Goal: Contribute content: Add original content to the website for others to see

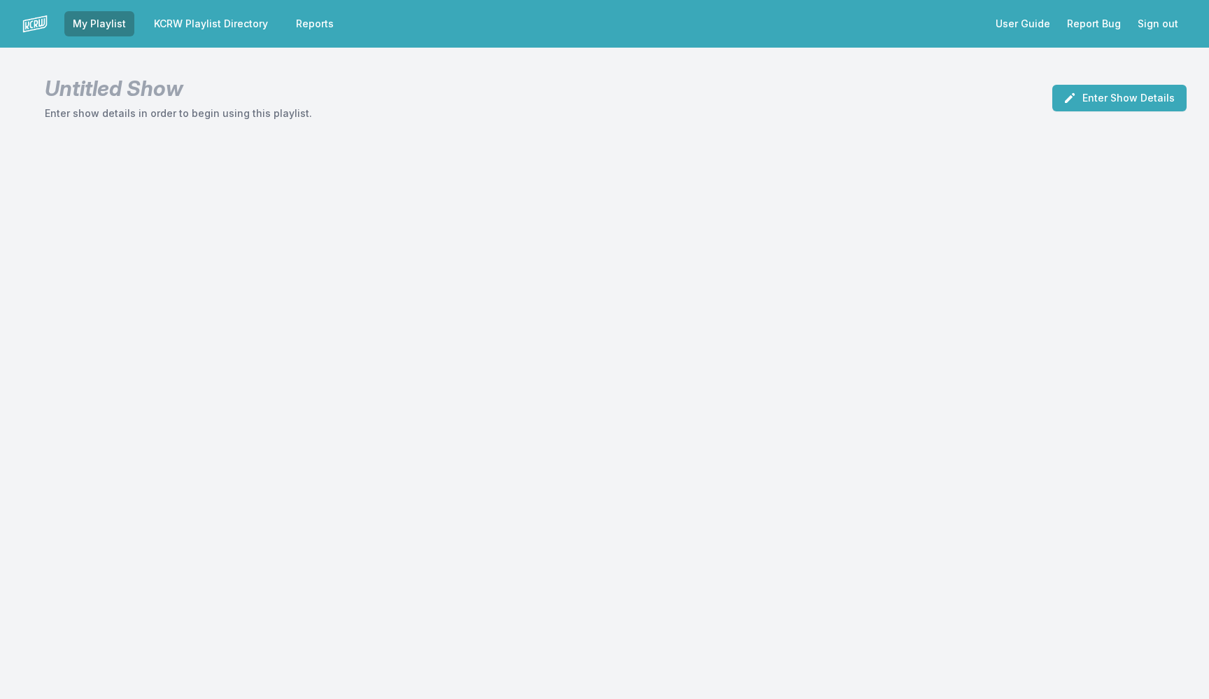
click at [192, 22] on link "KCRW Playlist Directory" at bounding box center [211, 23] width 131 height 25
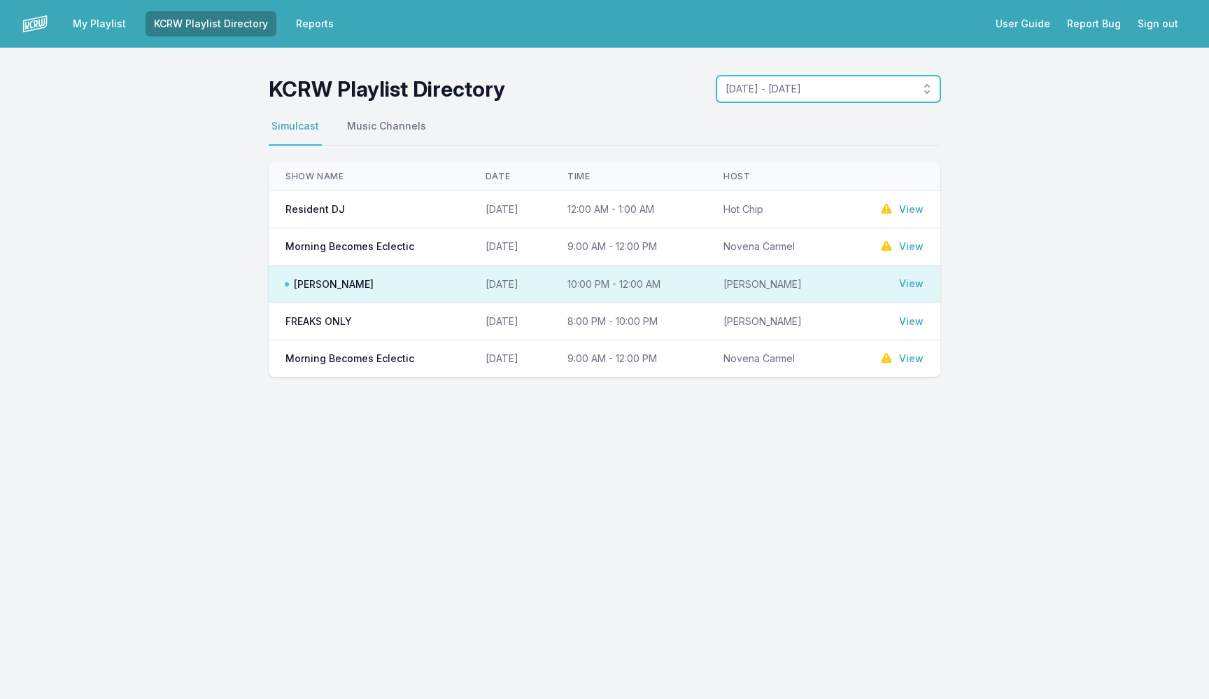
click at [811, 100] on button "[DATE] - [DATE]" at bounding box center [829, 89] width 224 height 27
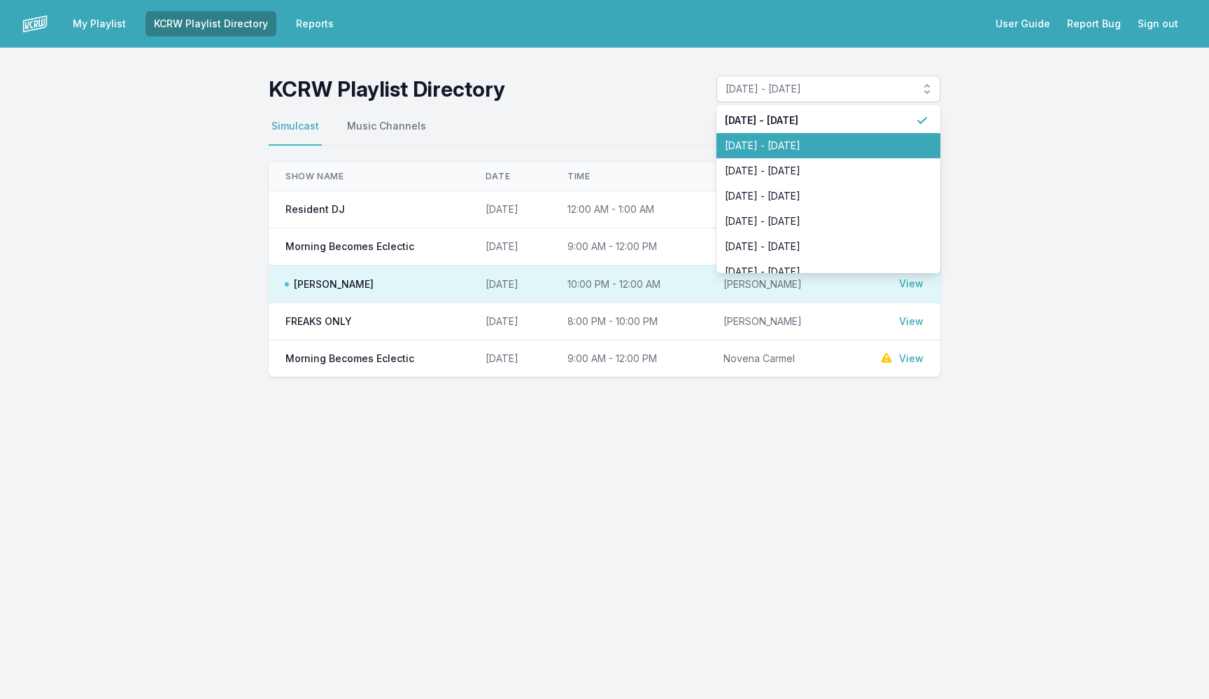
click at [794, 149] on span "[DATE] - [DATE]" at bounding box center [820, 146] width 190 height 14
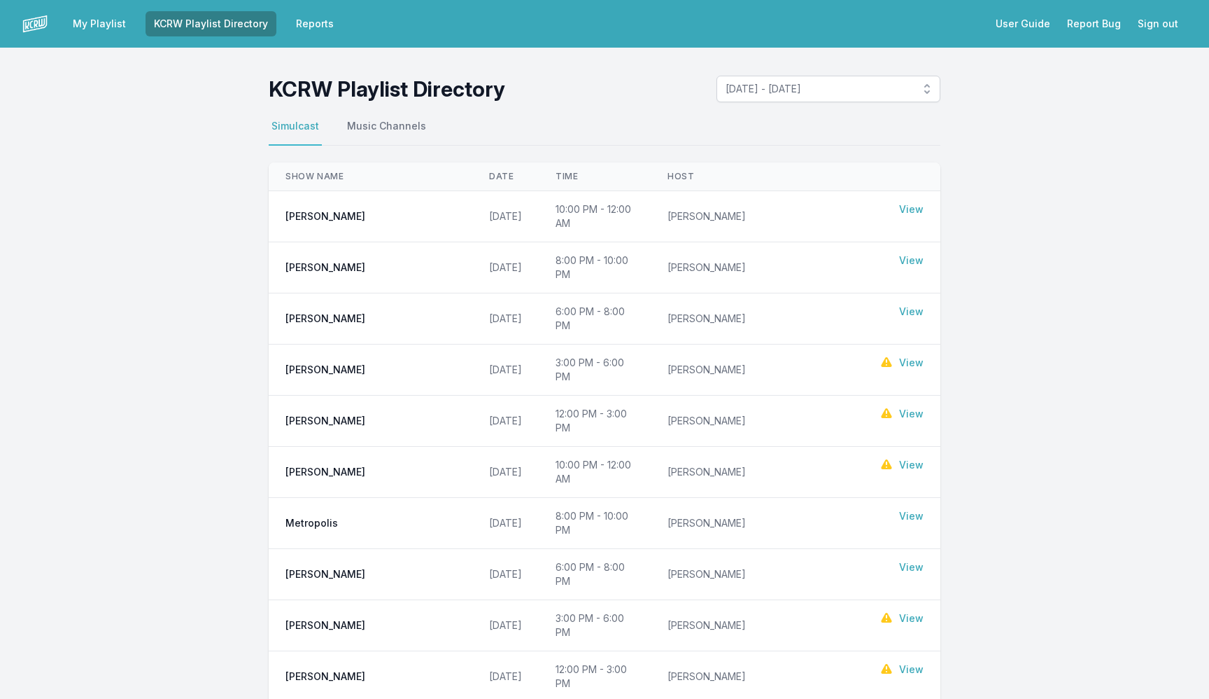
click at [909, 304] on link "View" at bounding box center [911, 311] width 24 height 14
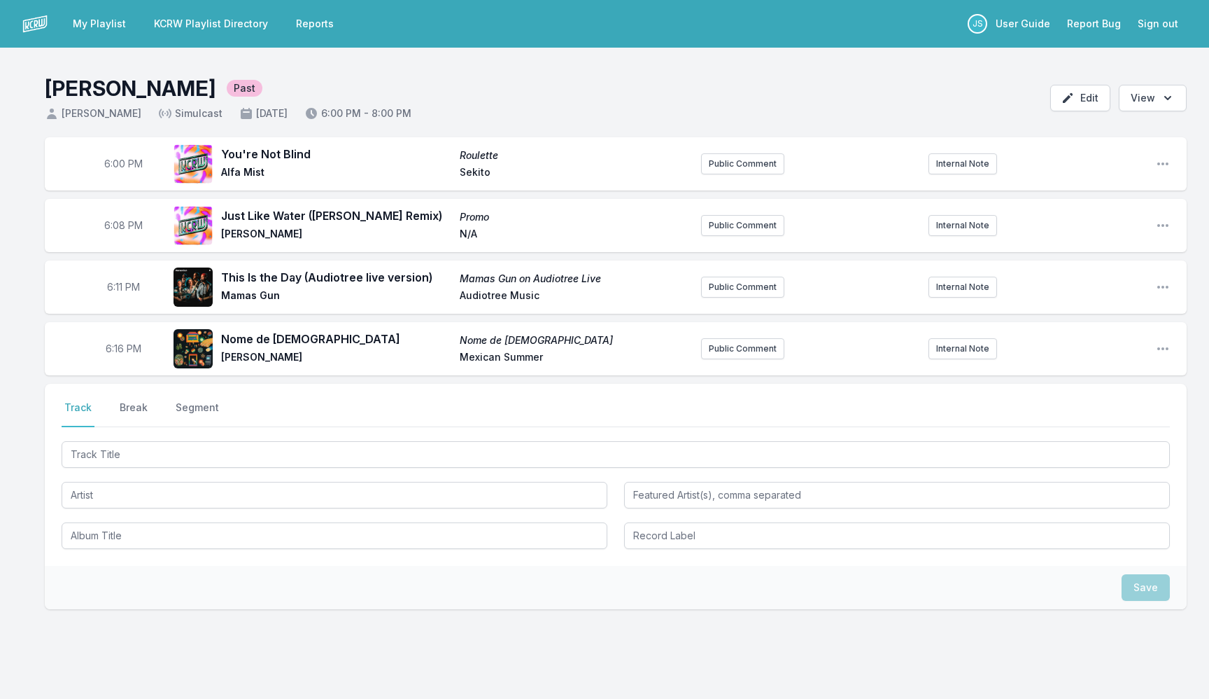
click at [117, 224] on span "6:08 PM" at bounding box center [123, 225] width 38 height 14
click at [117, 224] on input "18:08" at bounding box center [123, 225] width 78 height 27
type input "18:02"
click at [108, 286] on span "6:11 PM" at bounding box center [123, 287] width 33 height 14
click at [115, 290] on input "18:11" at bounding box center [123, 287] width 78 height 27
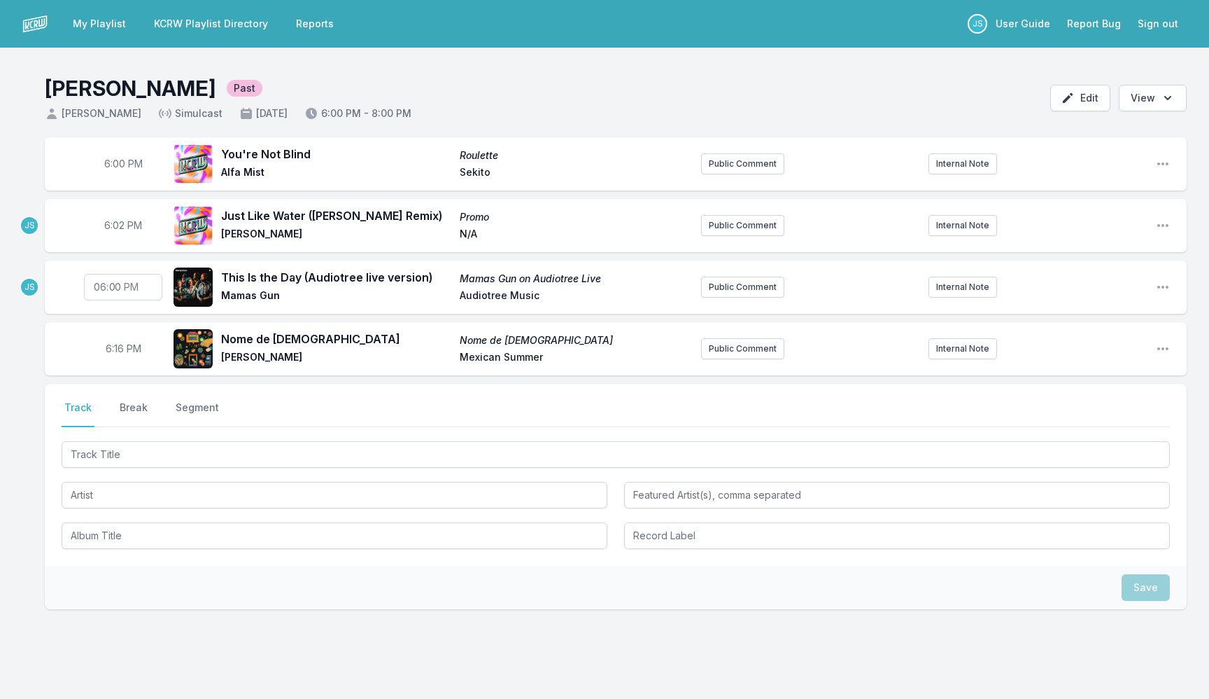
type input "18:07"
click at [118, 349] on span "6:16 PM" at bounding box center [124, 349] width 36 height 14
click at [118, 349] on input "18:16" at bounding box center [123, 348] width 78 height 27
type input "18:11"
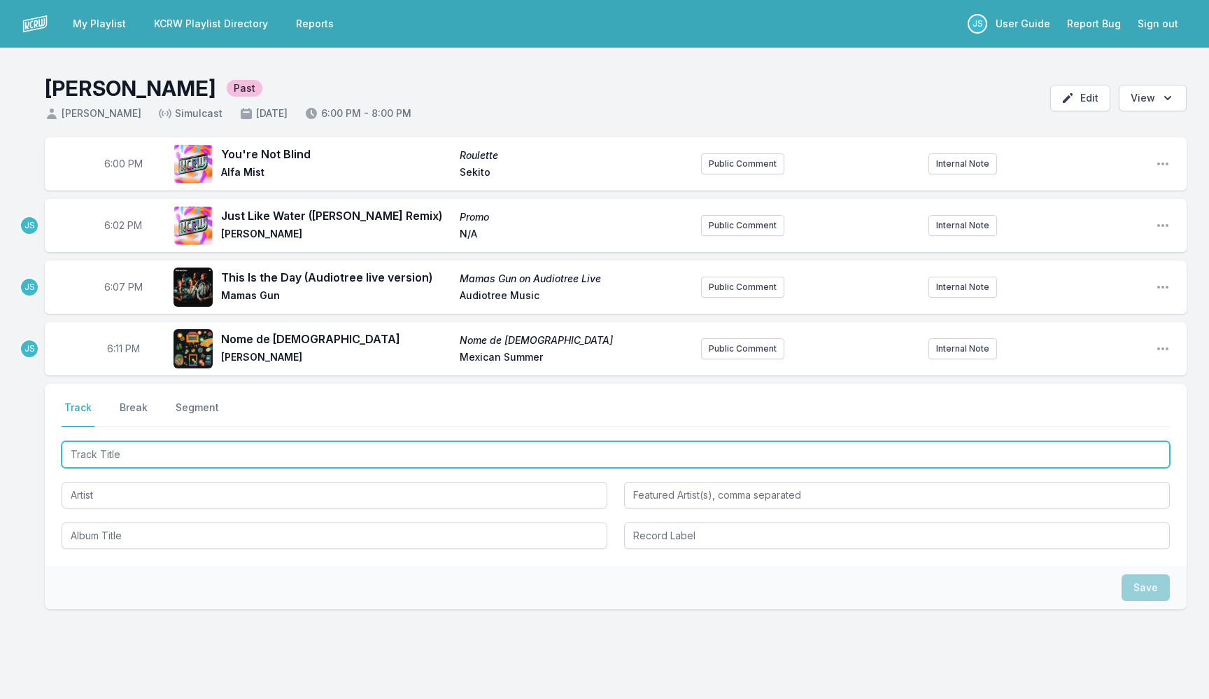
click at [174, 451] on input "Track Title" at bounding box center [616, 454] width 1109 height 27
type input "North Wind"
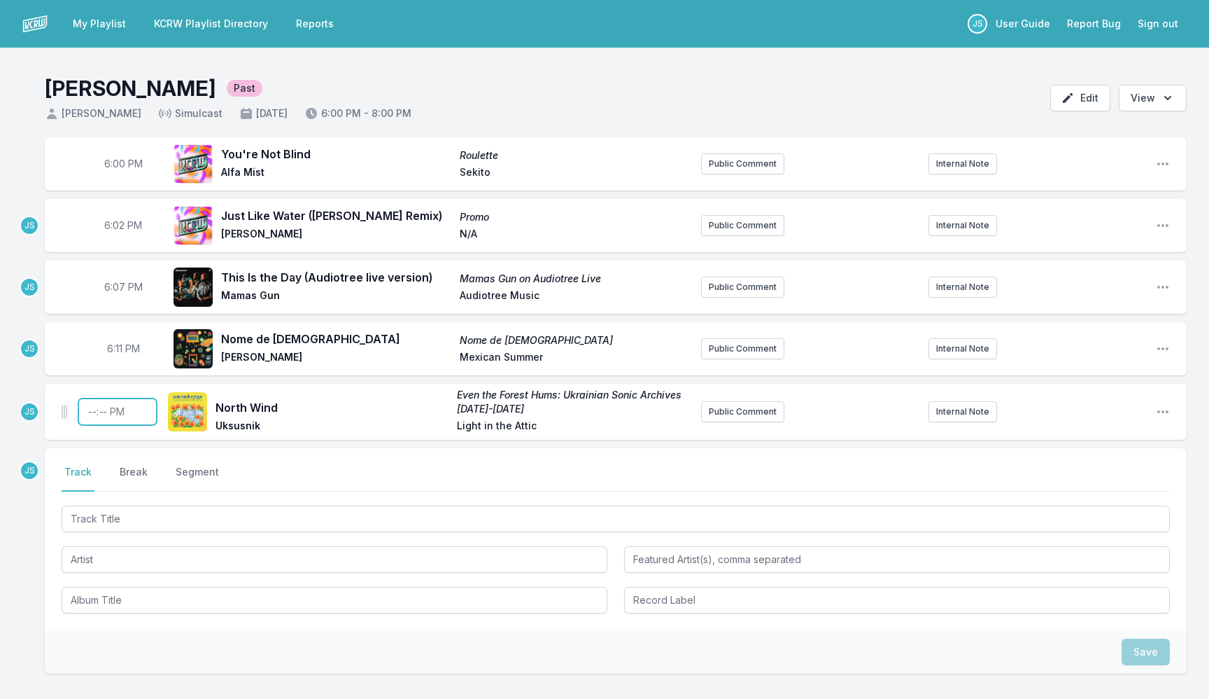
click at [89, 414] on input "Timestamp" at bounding box center [117, 411] width 78 height 27
type input "18:15"
click at [122, 467] on button "Break" at bounding box center [134, 478] width 34 height 27
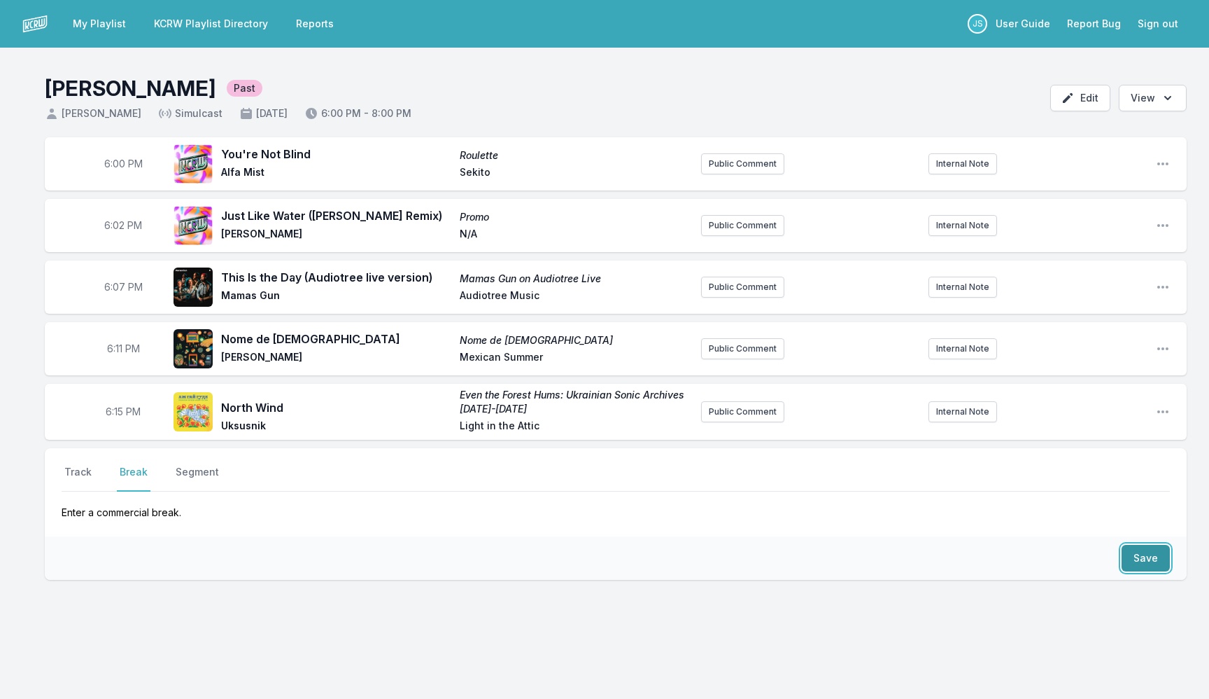
click at [1133, 556] on button "Save" at bounding box center [1146, 558] width 48 height 27
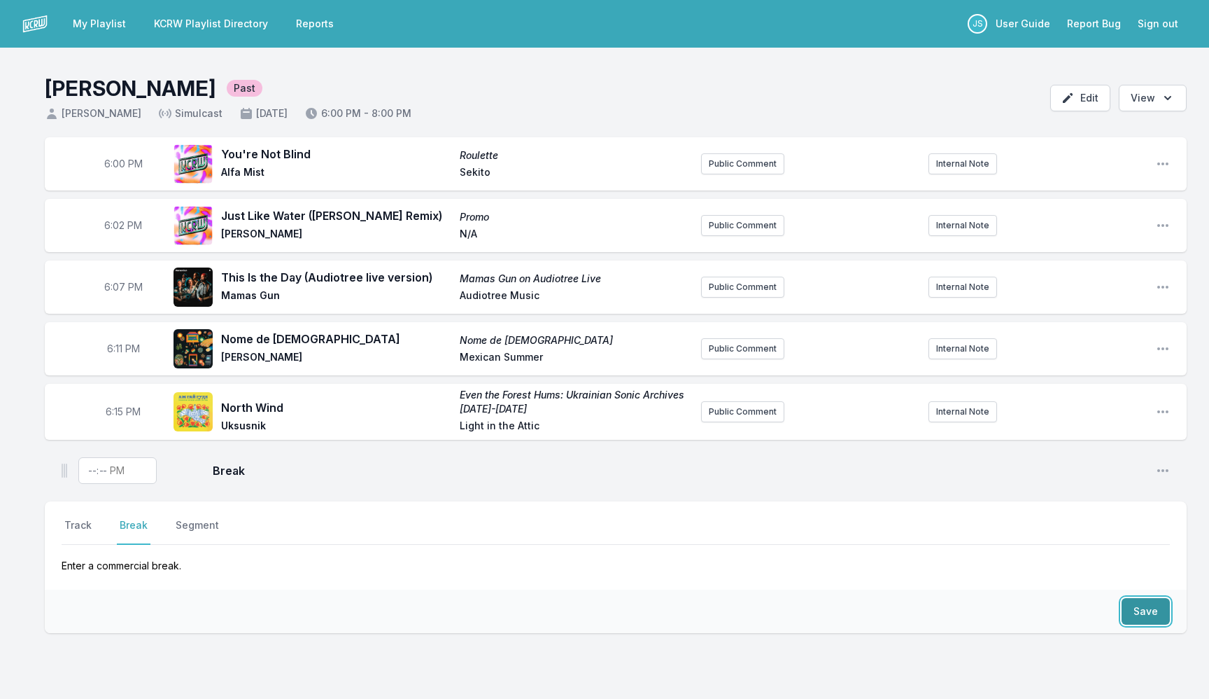
click at [1137, 610] on button "Save" at bounding box center [1146, 611] width 48 height 27
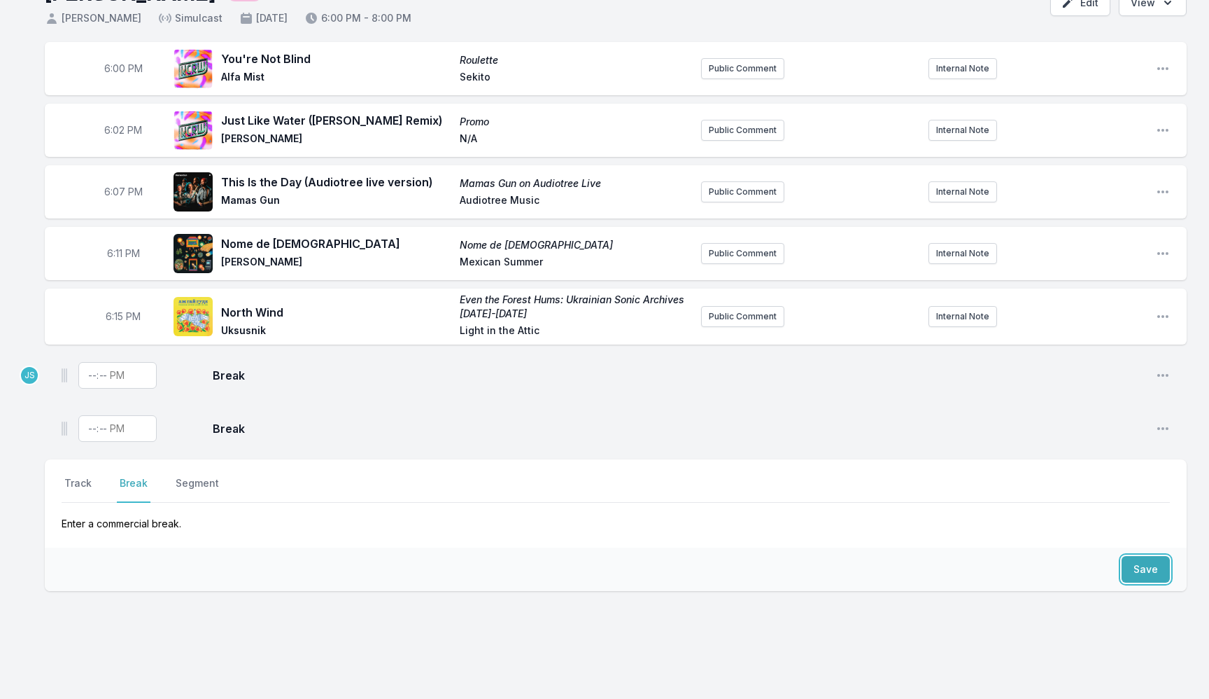
scroll to position [122, 0]
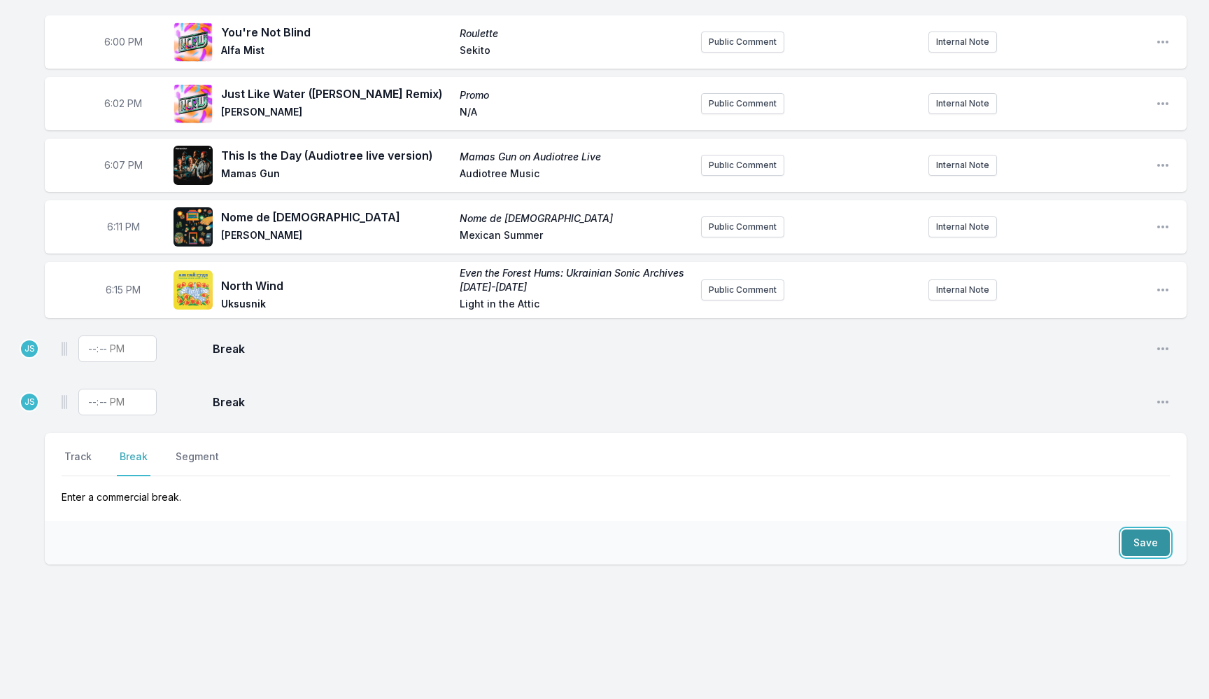
click at [1137, 533] on button "Save" at bounding box center [1146, 542] width 48 height 27
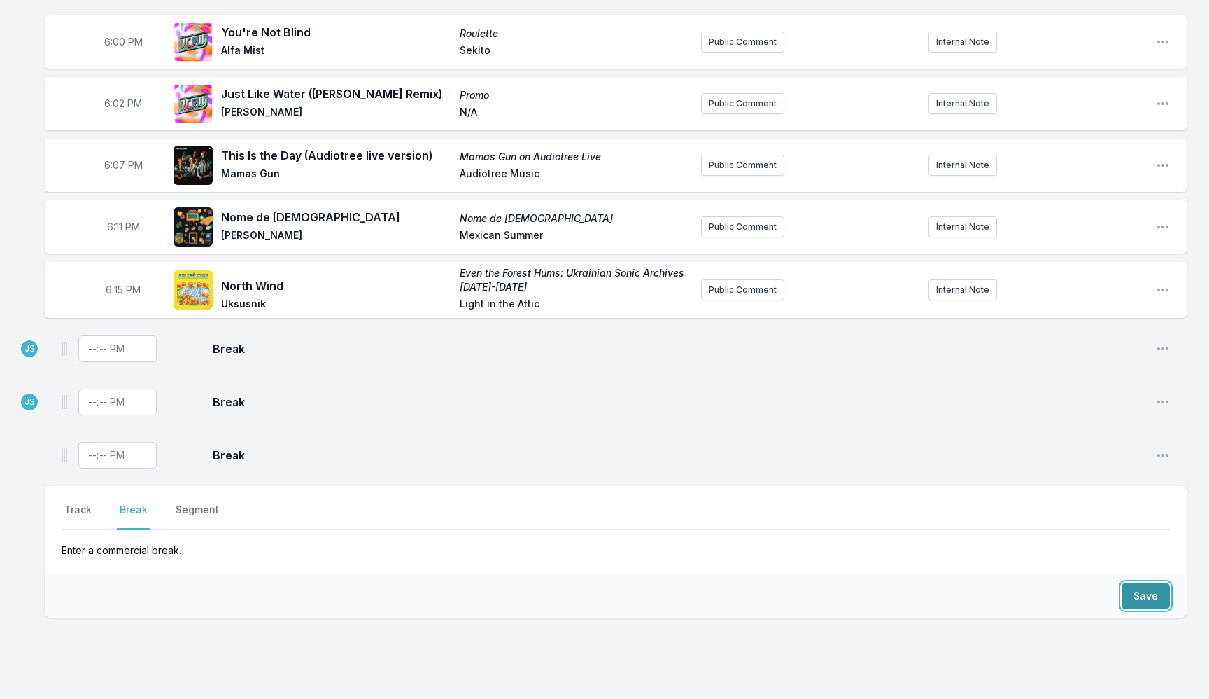
click at [1141, 593] on button "Save" at bounding box center [1146, 595] width 48 height 27
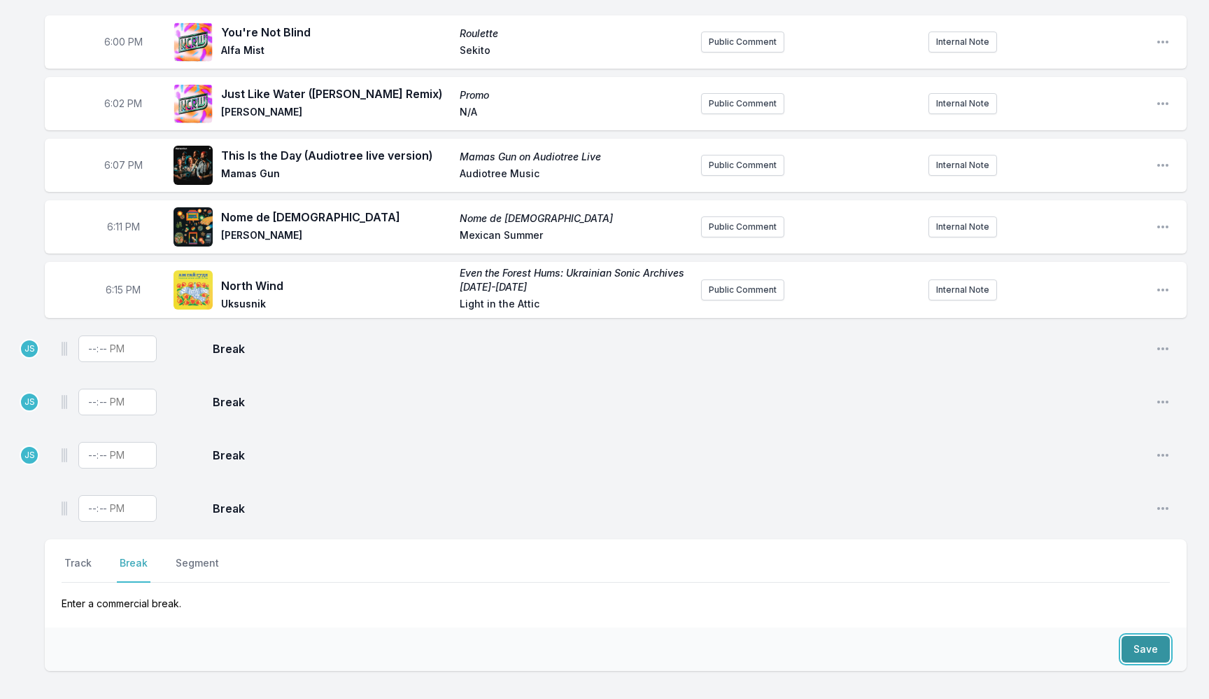
click at [1144, 638] on button "Save" at bounding box center [1146, 649] width 48 height 27
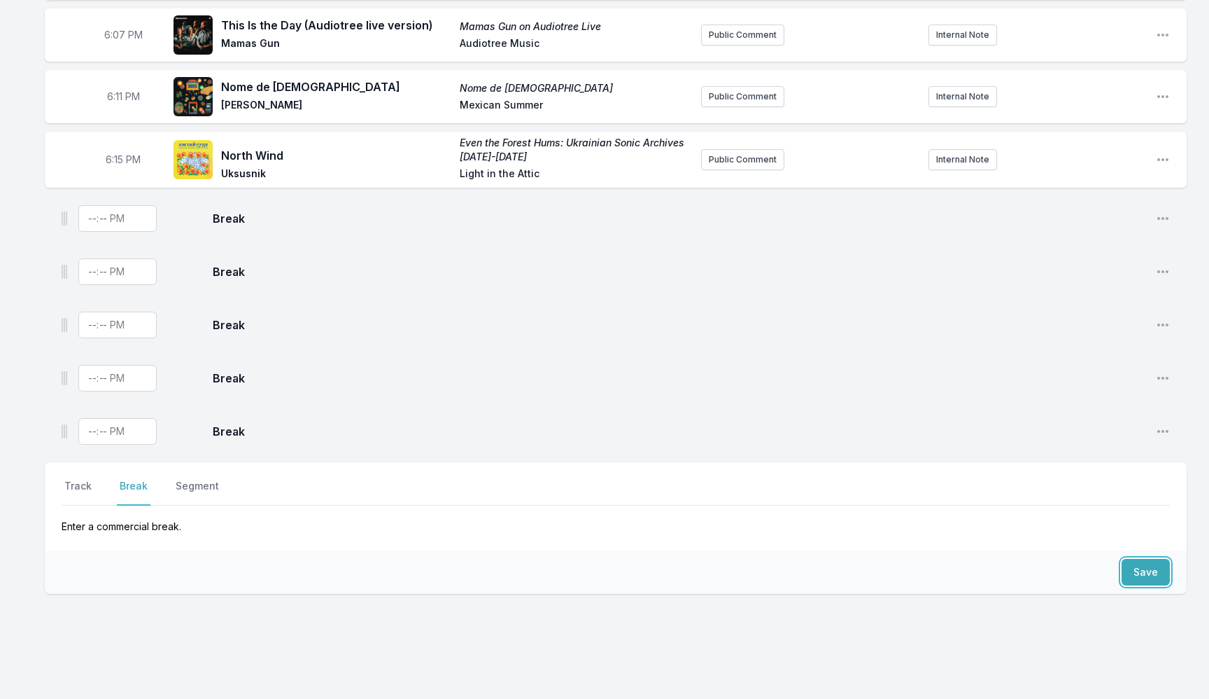
scroll to position [260, 0]
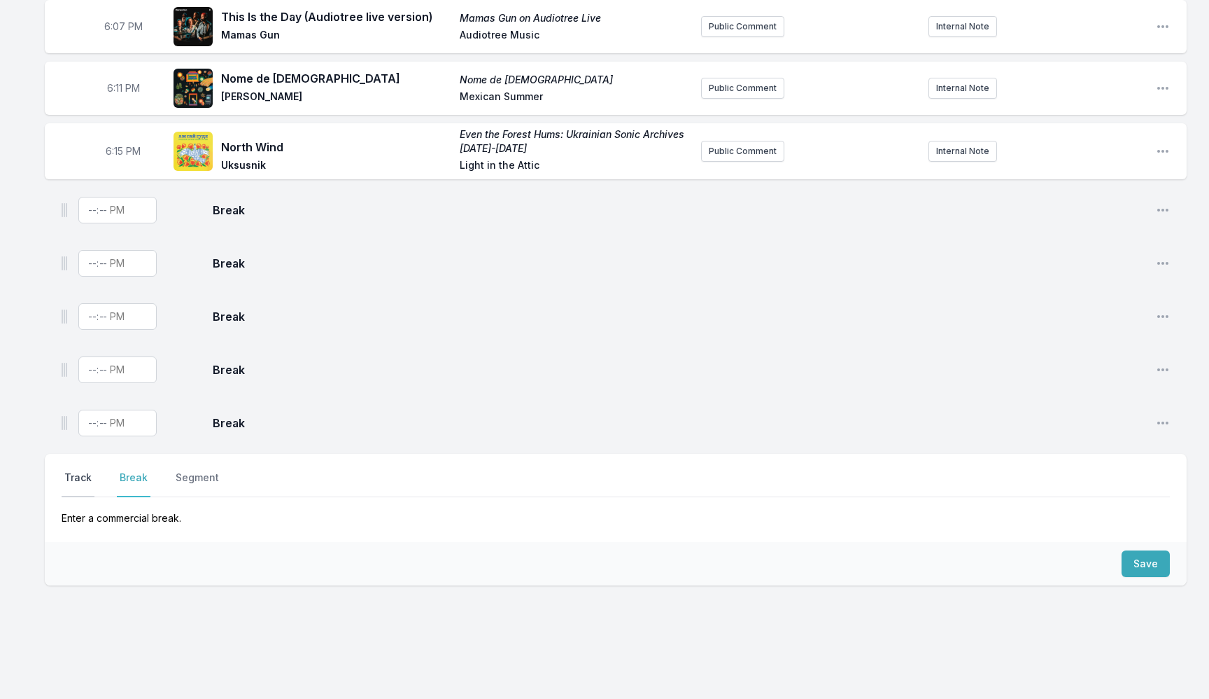
click at [79, 479] on button "Track" at bounding box center [78, 483] width 33 height 27
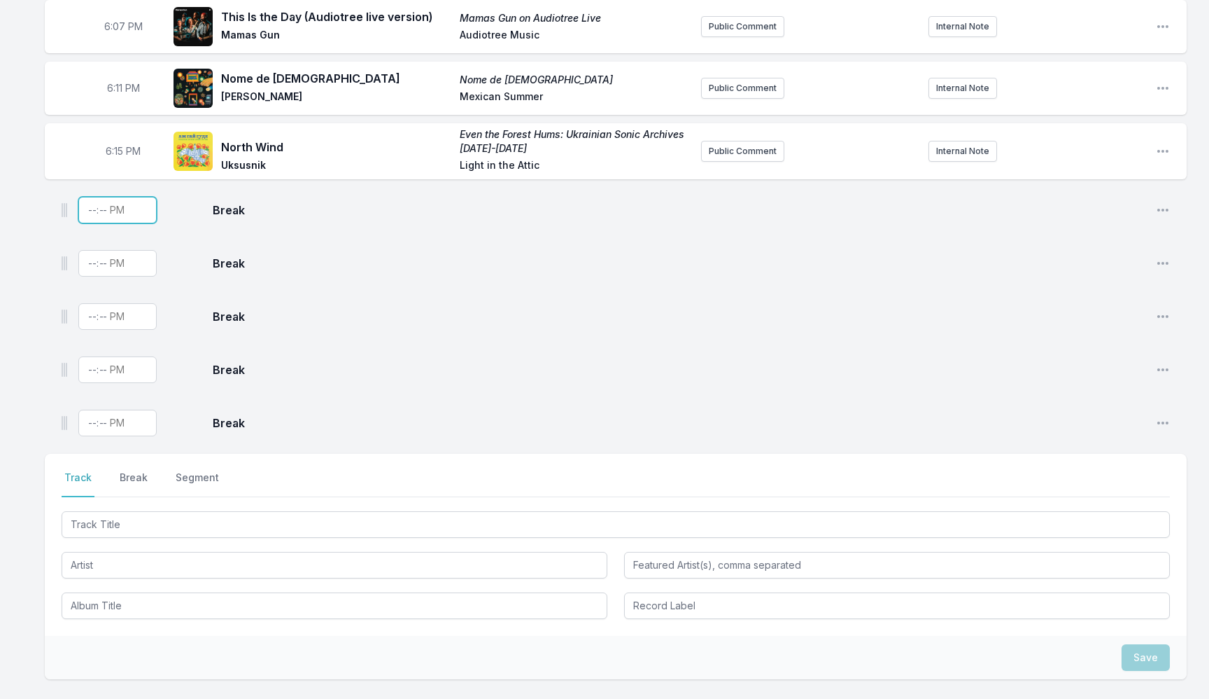
click at [86, 211] on input "Timestamp" at bounding box center [117, 210] width 78 height 27
type input "18:17"
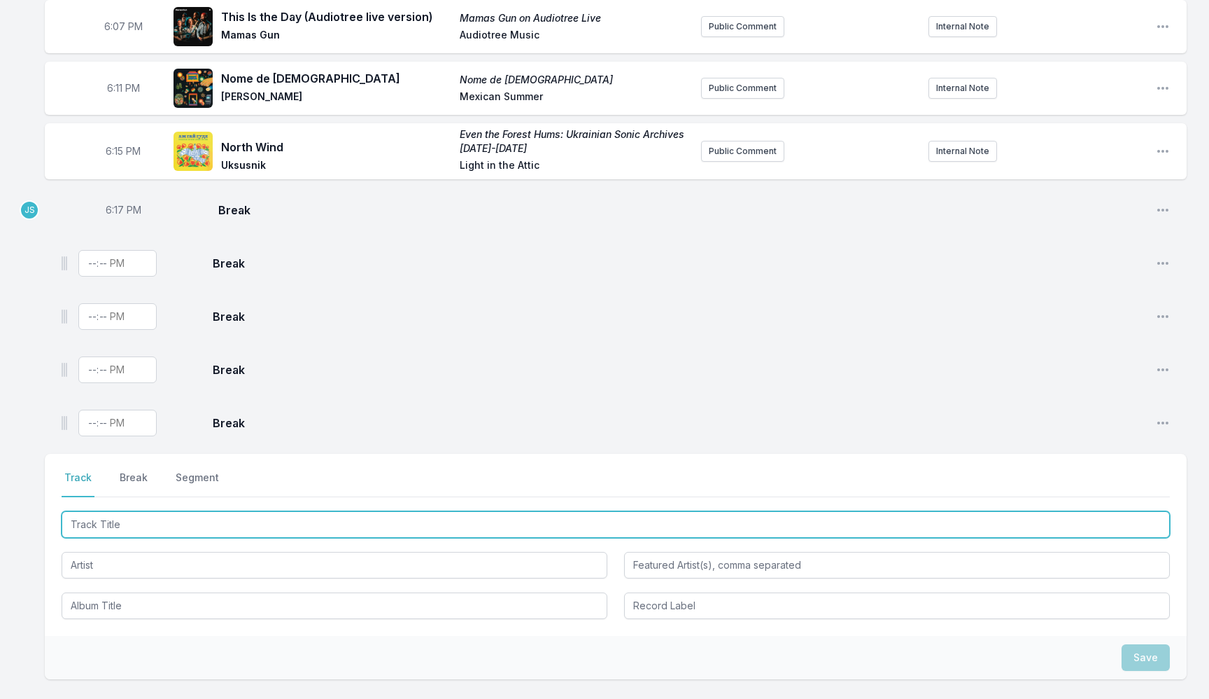
click at [176, 514] on input "Track Title" at bounding box center [616, 524] width 1109 height 27
paste input "Ti [PERSON_NAME] - Population Basse ([PERSON_NAME] & [PERSON_NAME] edit)"
drag, startPoint x: 117, startPoint y: 526, endPoint x: 27, endPoint y: 513, distance: 90.5
click at [27, 513] on div "6:00 PM You're Not Blind Roulette Alfa Mist Sekito Public Comment Internal Note…" at bounding box center [604, 345] width 1209 height 937
type input "Population Basse ([PERSON_NAME] & [PERSON_NAME] edit)"
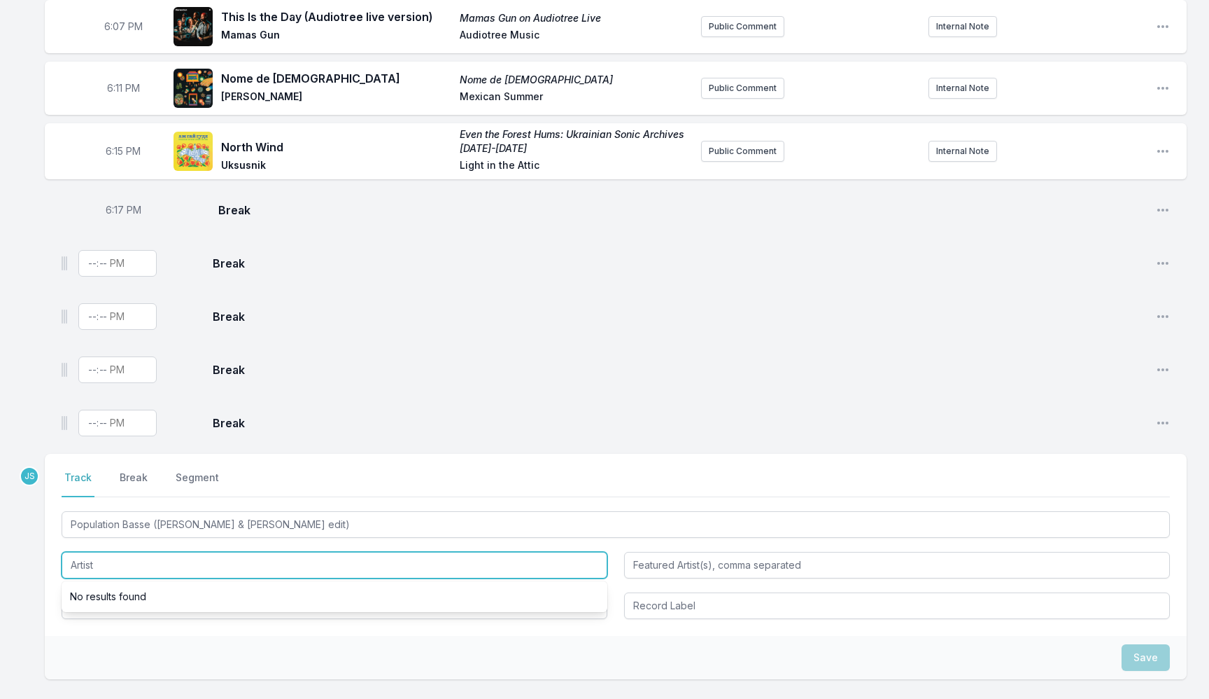
paste input "Ti [PERSON_NAME]"
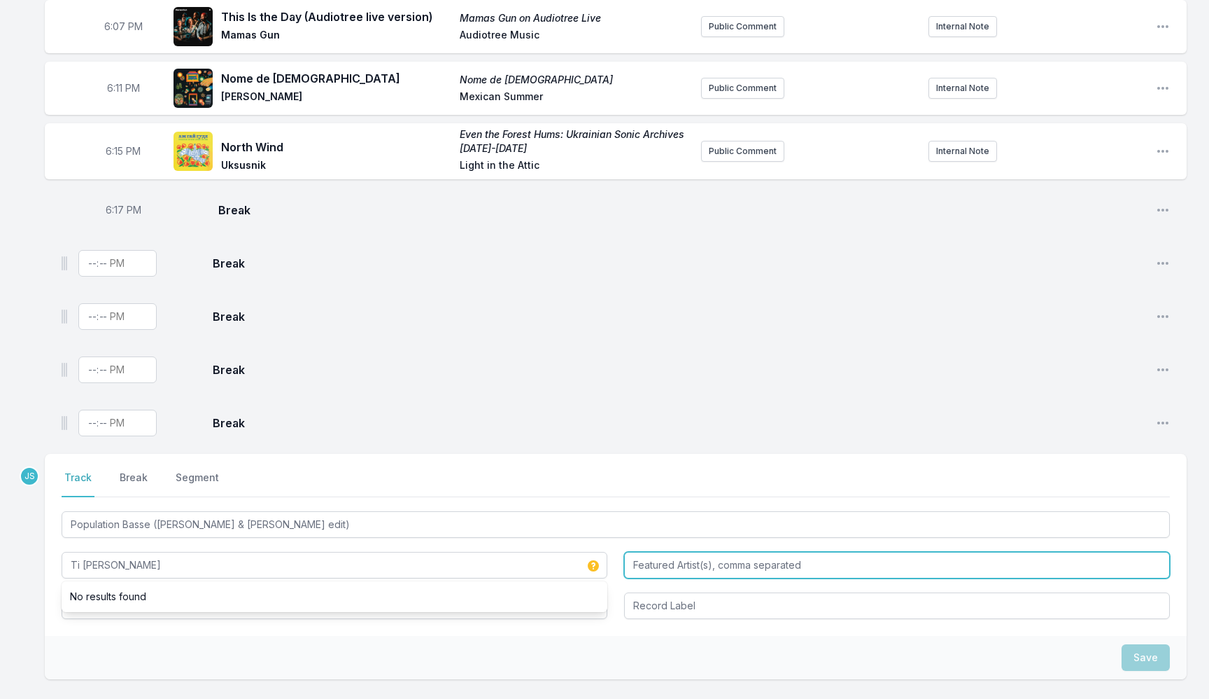
type input "Ti [PERSON_NAME]"
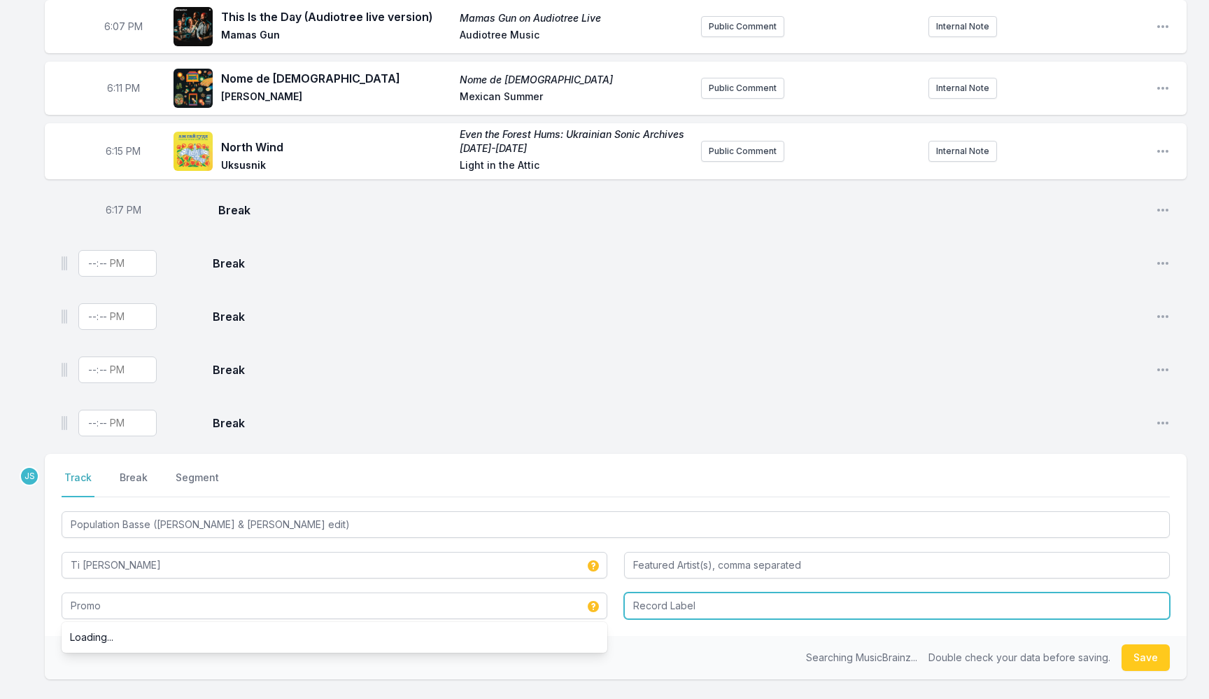
type input "Promo"
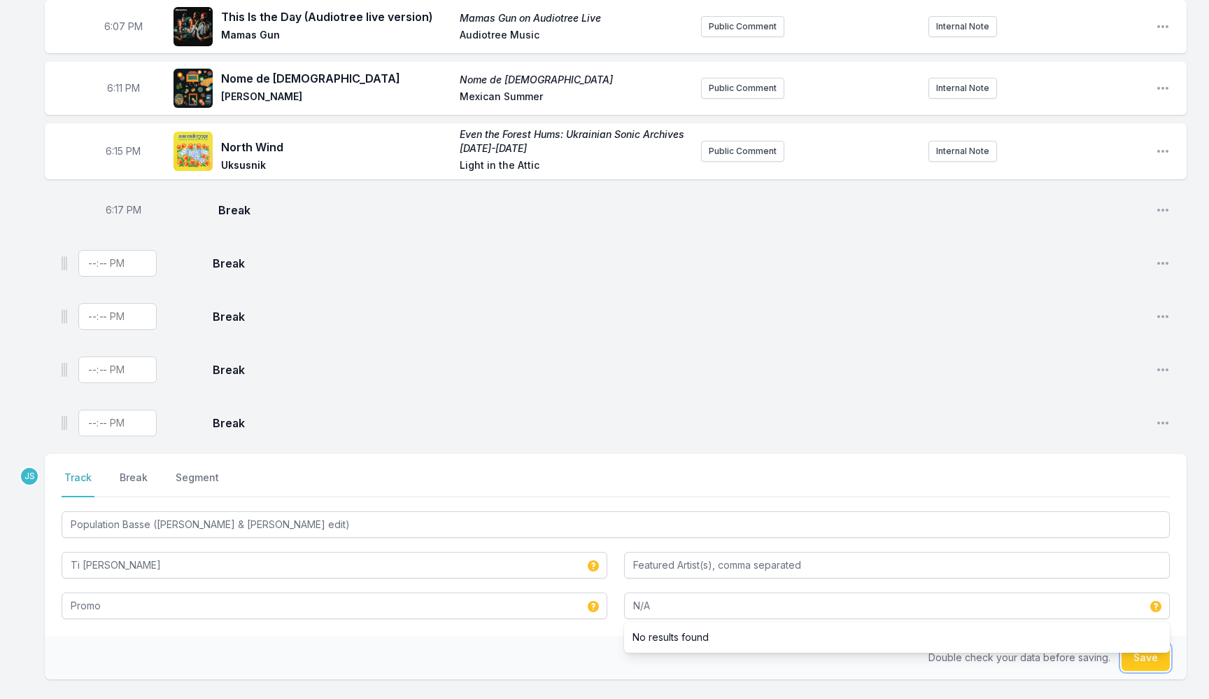
type input "N/A"
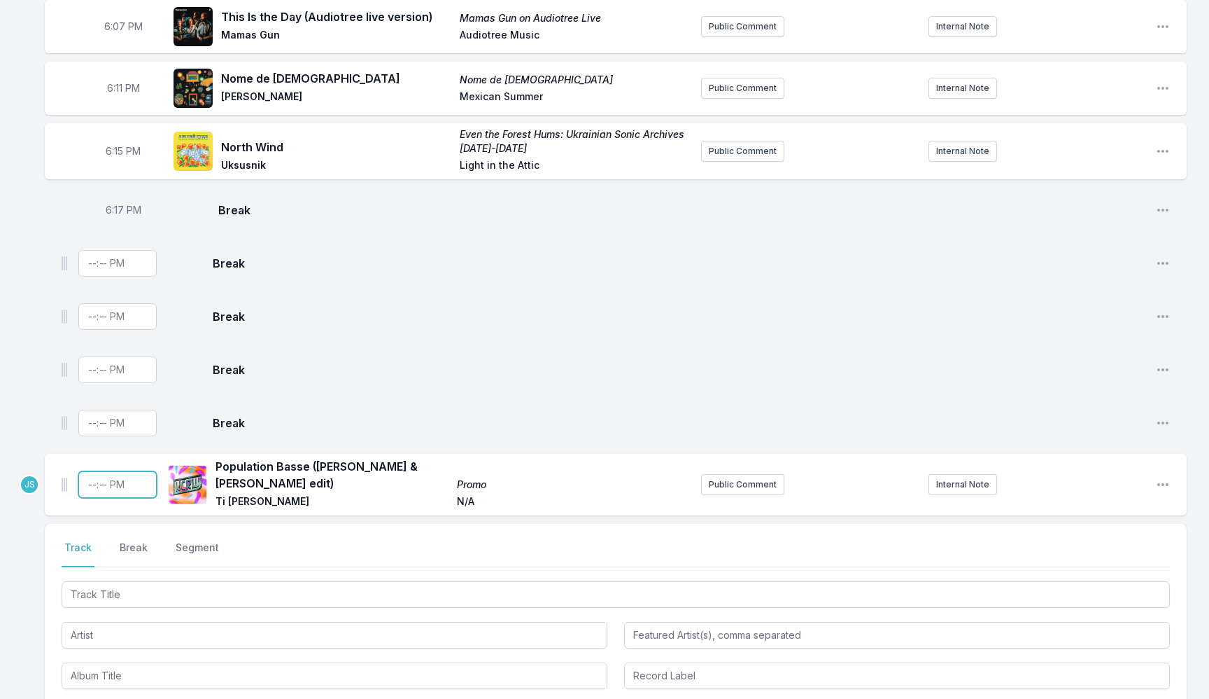
click at [85, 483] on input "Timestamp" at bounding box center [117, 484] width 78 height 27
type input "18:19"
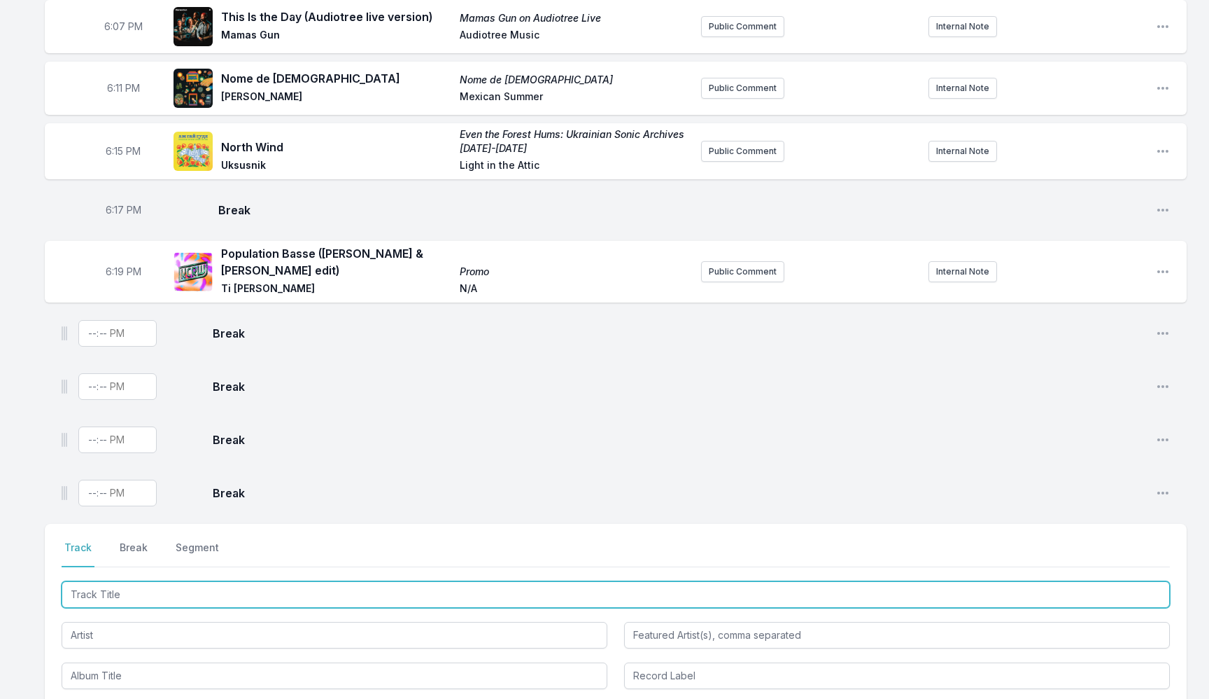
click at [164, 591] on input "Track Title" at bounding box center [616, 594] width 1109 height 27
type input "Vudu"
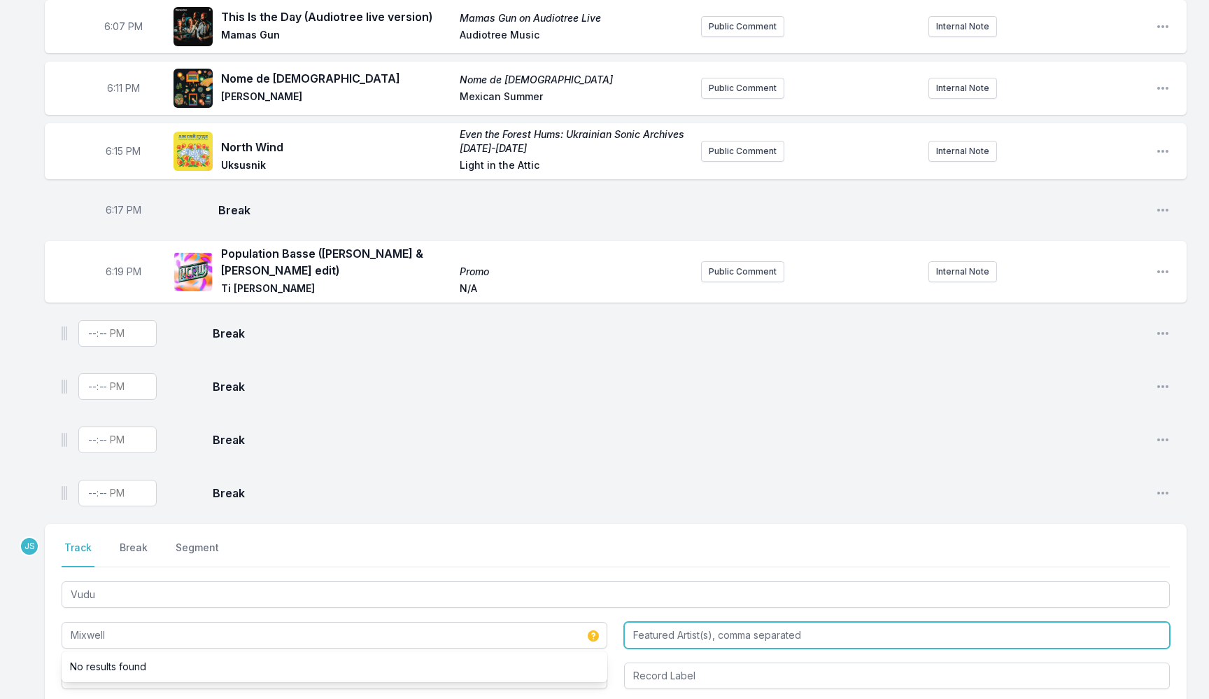
type input "Mixwell"
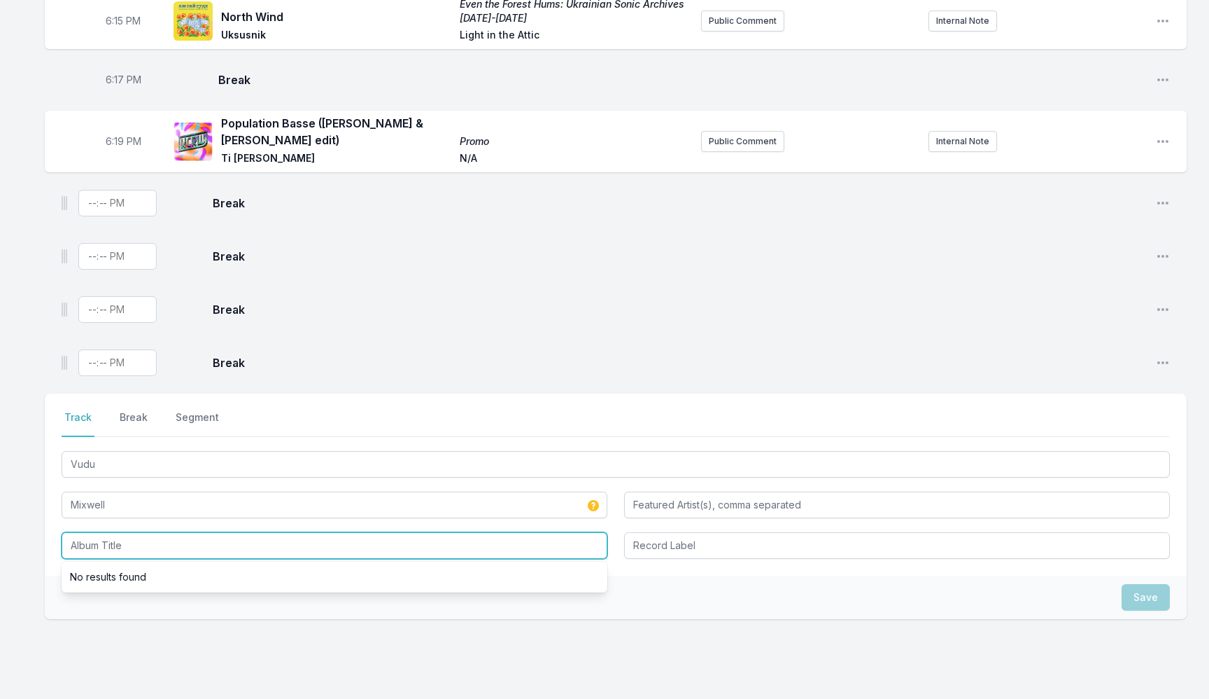
scroll to position [391, 0]
paste input "[PERSON_NAME] De Fuego"
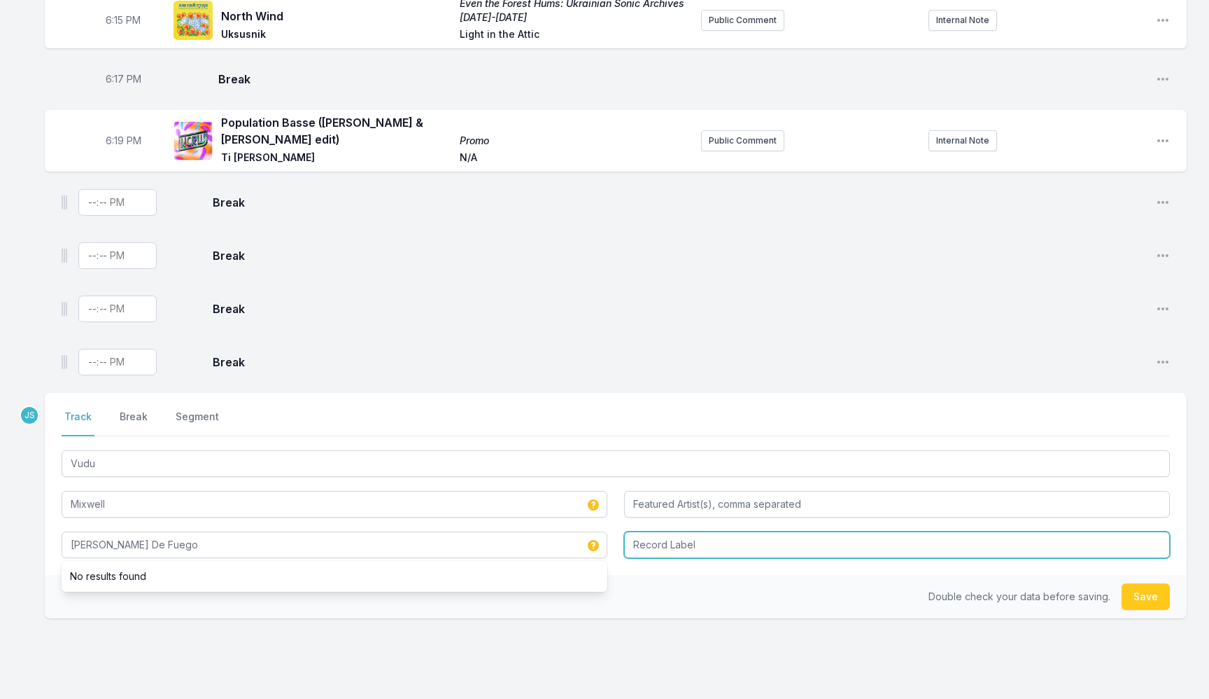
type input "[PERSON_NAME] De Fuego"
paste input "Ohxala Records"
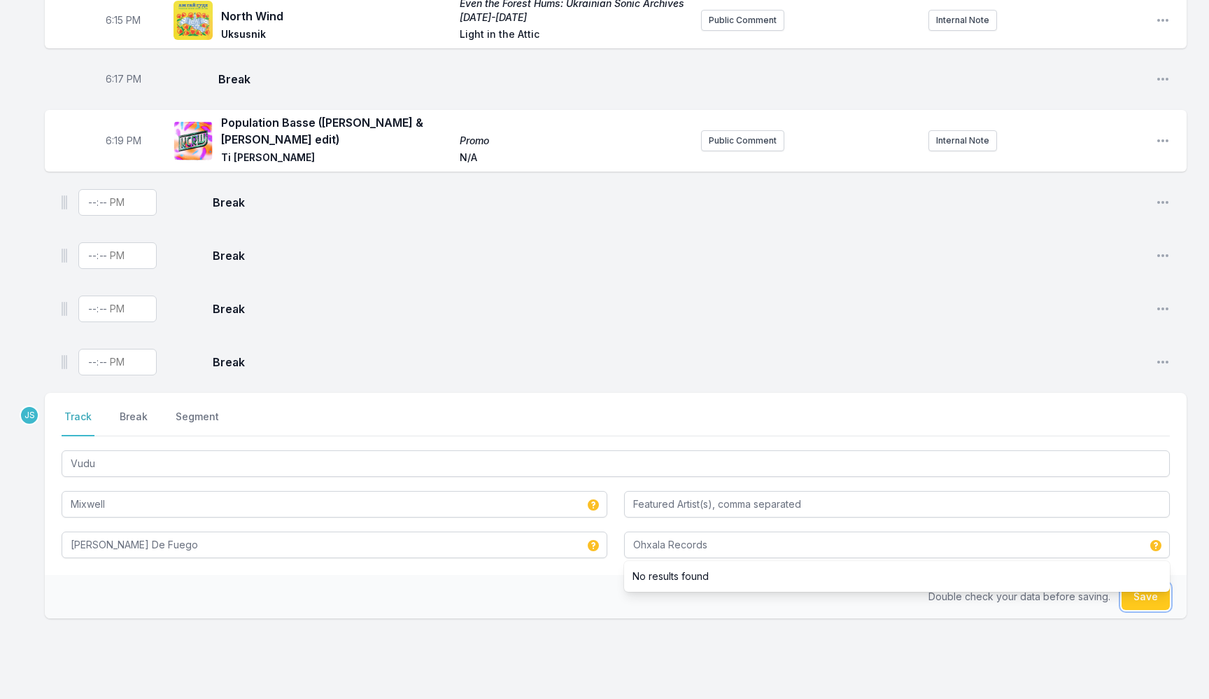
type input "Ohxala Records"
click at [1142, 583] on button "Save" at bounding box center [1146, 596] width 48 height 27
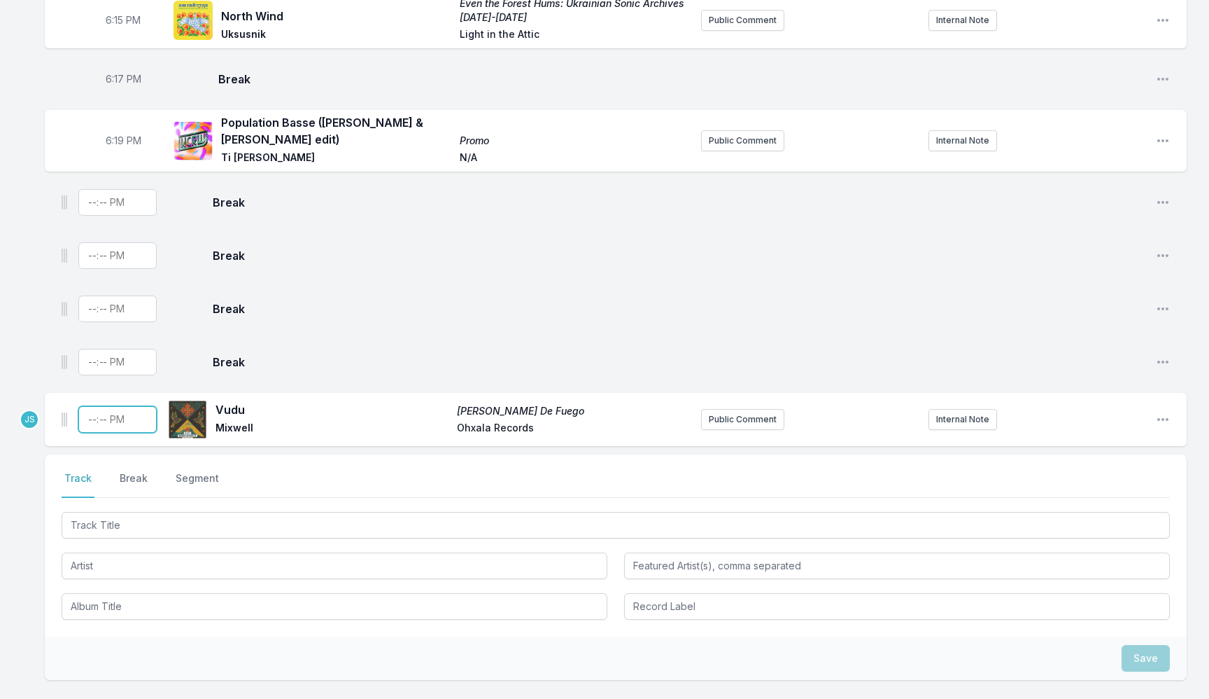
click at [85, 415] on input "Timestamp" at bounding box center [117, 419] width 78 height 27
type input "18:24"
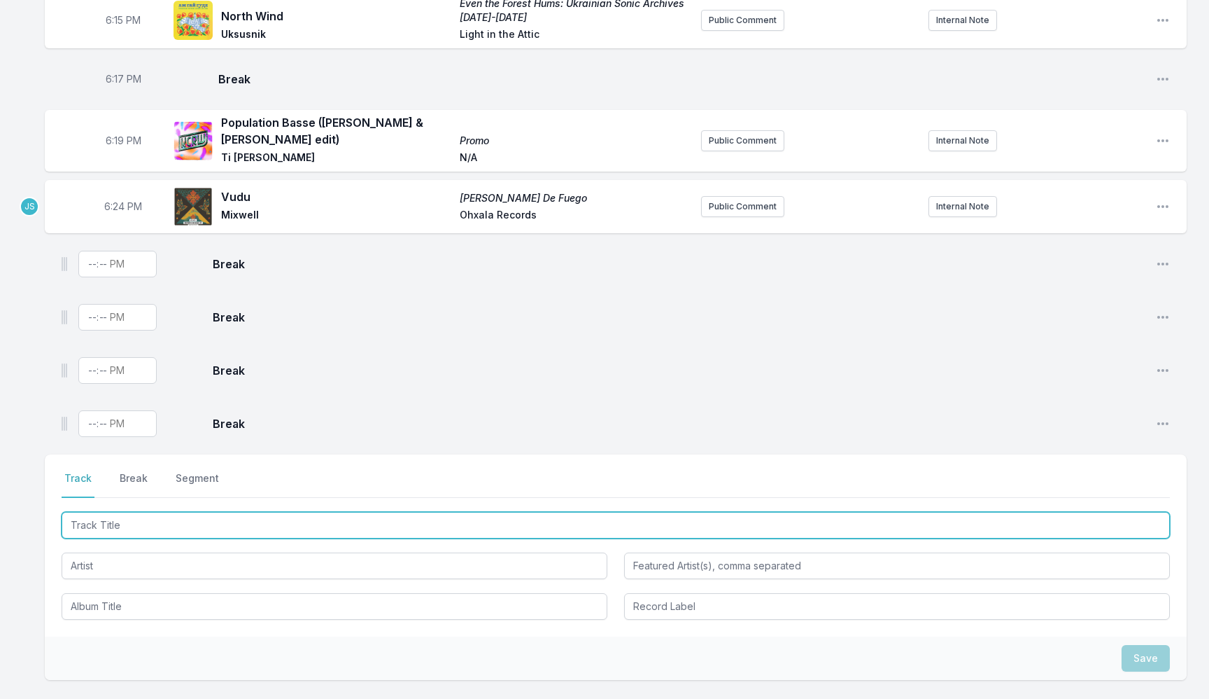
click at [199, 527] on input "Track Title" at bounding box center [616, 525] width 1109 height 27
paste input "Every Single Sound"
type input "Every Single Sound"
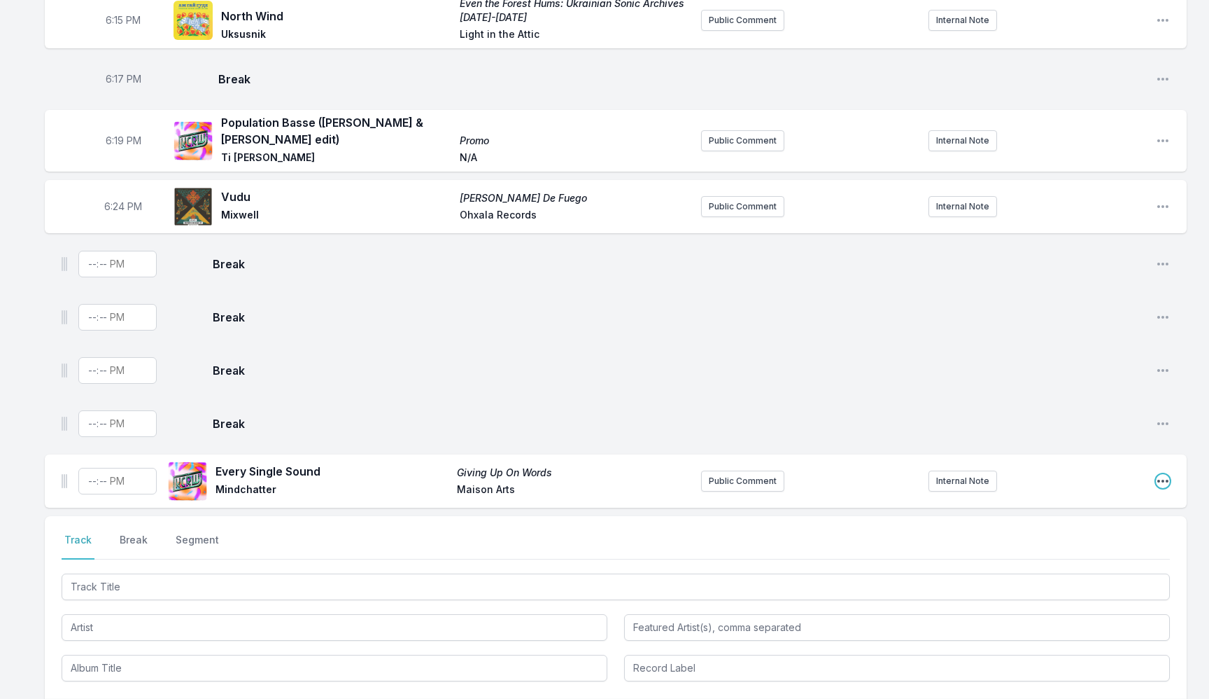
click at [1161, 474] on icon "Open playlist item options" at bounding box center [1163, 481] width 14 height 14
click at [1082, 521] on button "Edit Track Details" at bounding box center [1091, 533] width 157 height 25
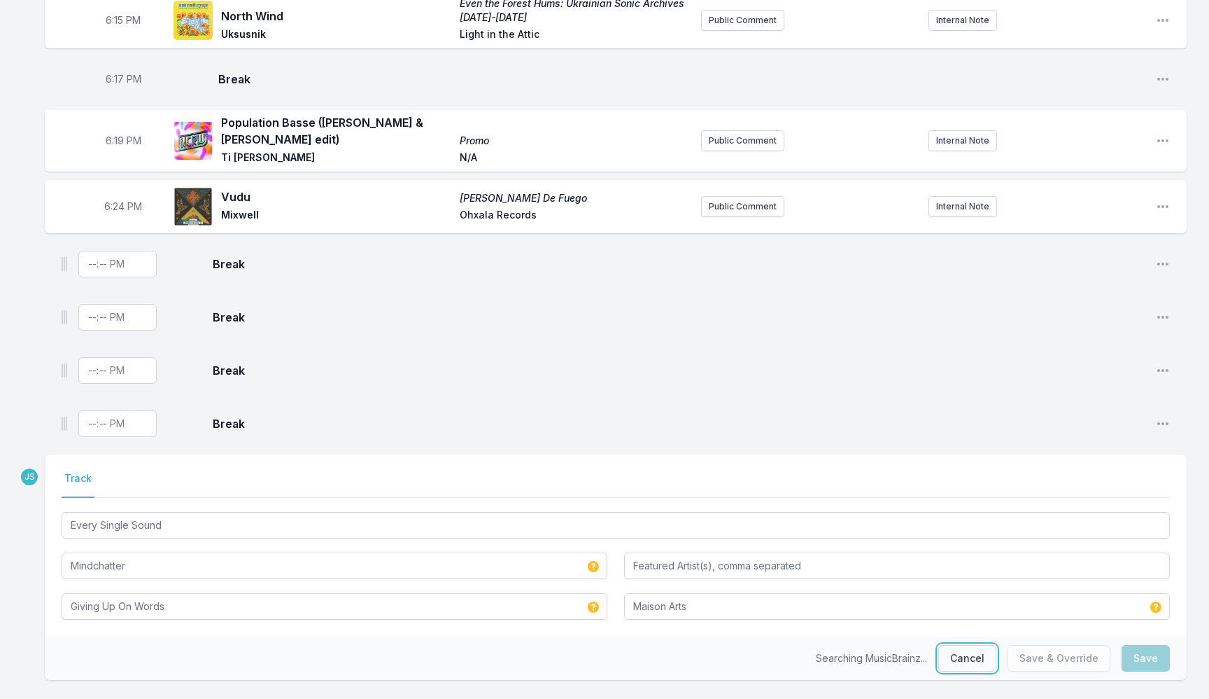
click at [951, 647] on button "Cancel" at bounding box center [968, 658] width 58 height 27
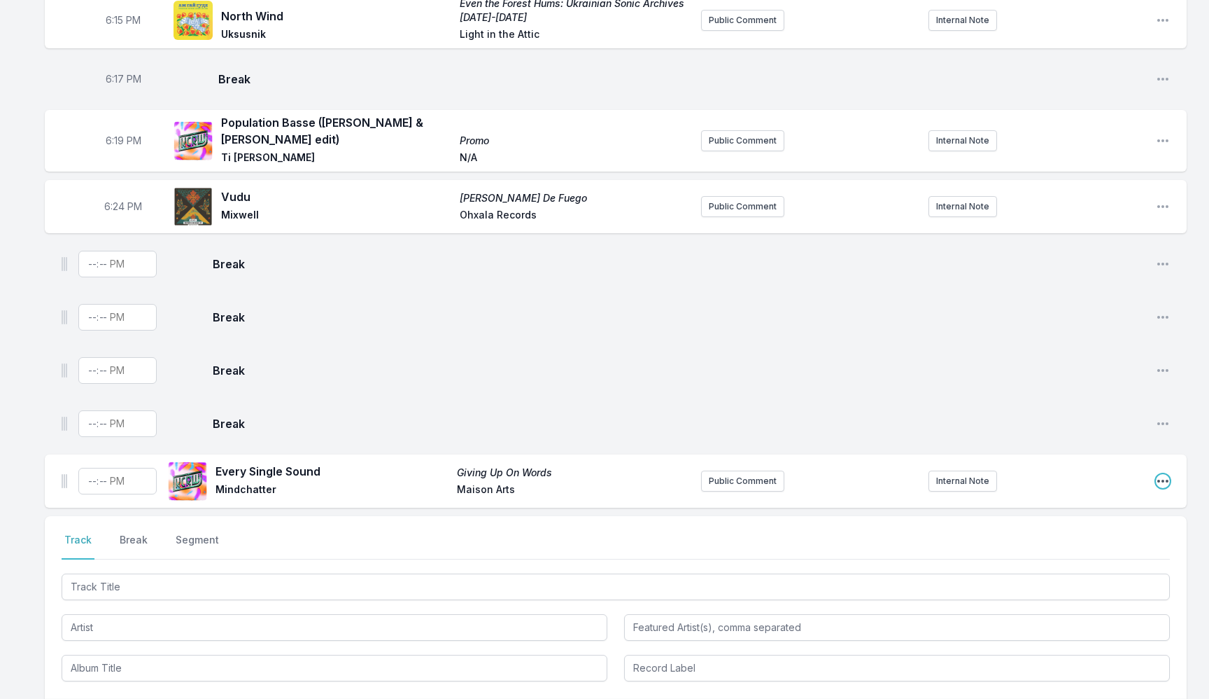
click at [1165, 474] on icon "Open playlist item options" at bounding box center [1163, 481] width 14 height 14
click at [1074, 549] on button "Delete Entry" at bounding box center [1091, 559] width 157 height 25
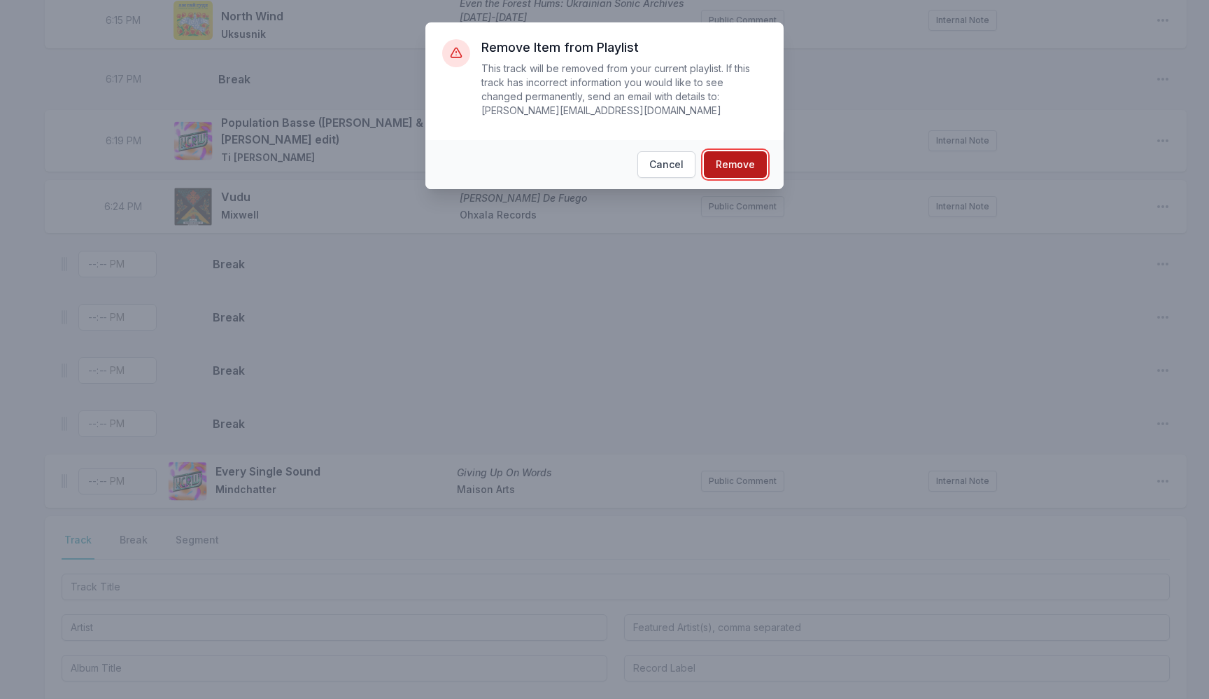
click at [741, 160] on button "Remove" at bounding box center [735, 164] width 63 height 27
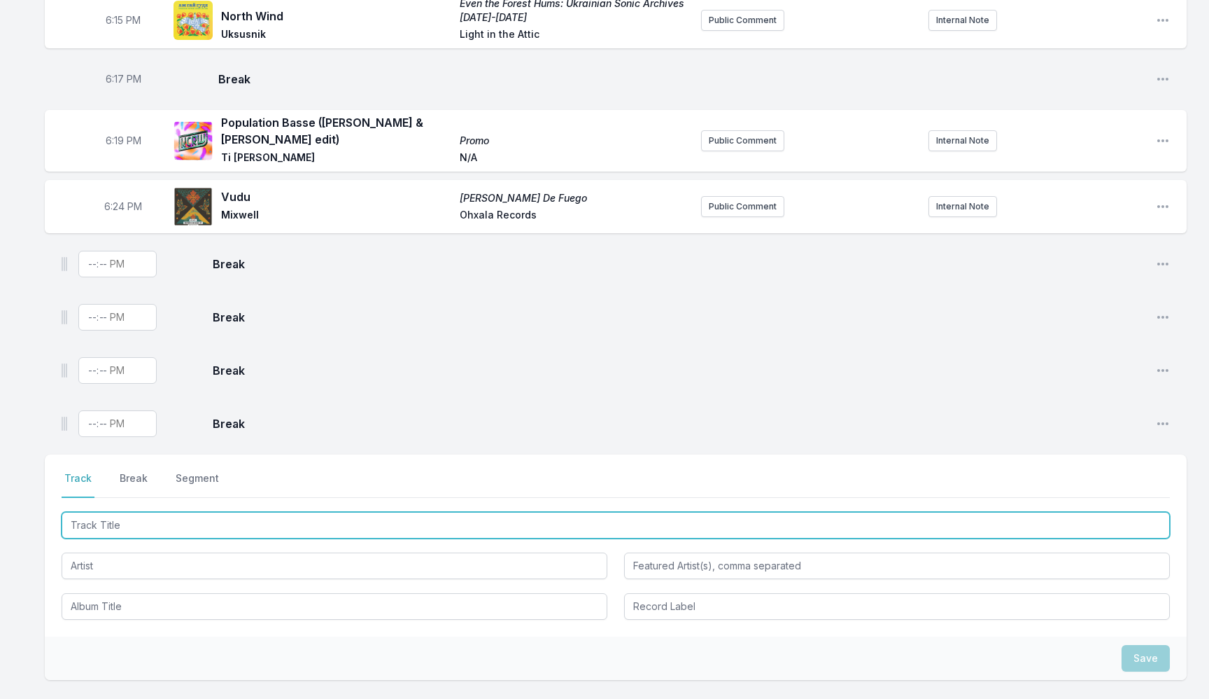
click at [200, 516] on input "Track Title" at bounding box center [616, 525] width 1109 height 27
paste input "Every Single Sound"
type input "Every Single Sound"
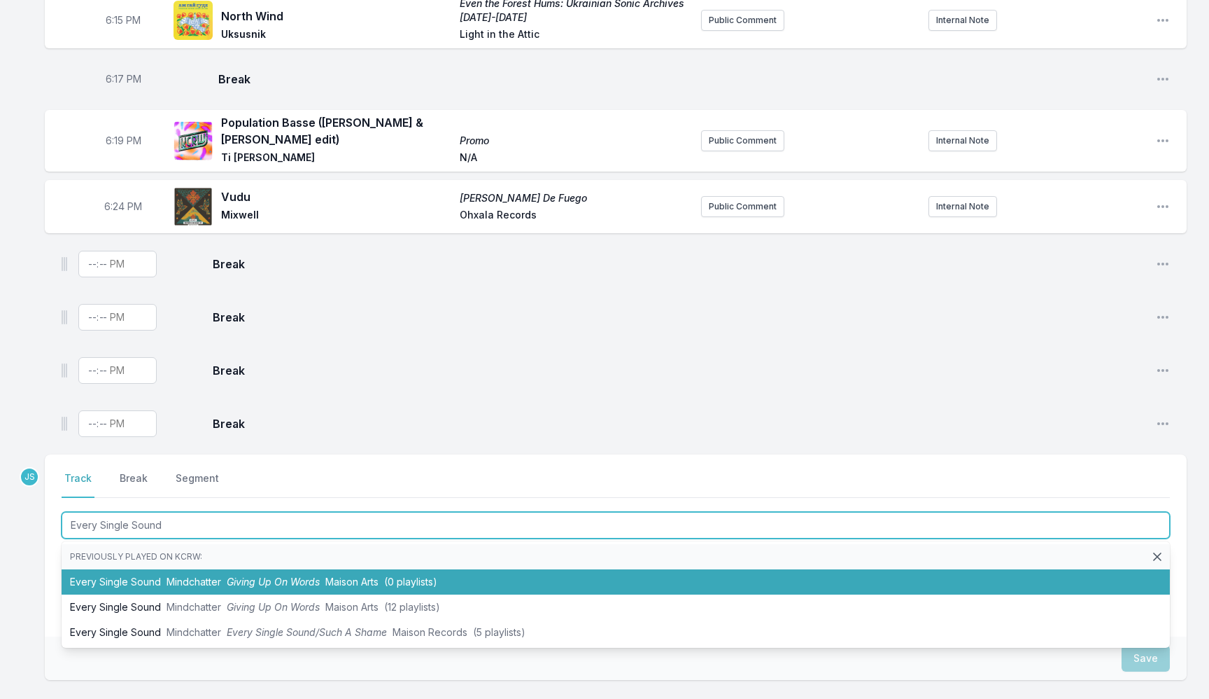
click at [282, 575] on span "Giving Up On Words" at bounding box center [273, 581] width 93 height 12
